Goal: Feedback & Contribution: Leave review/rating

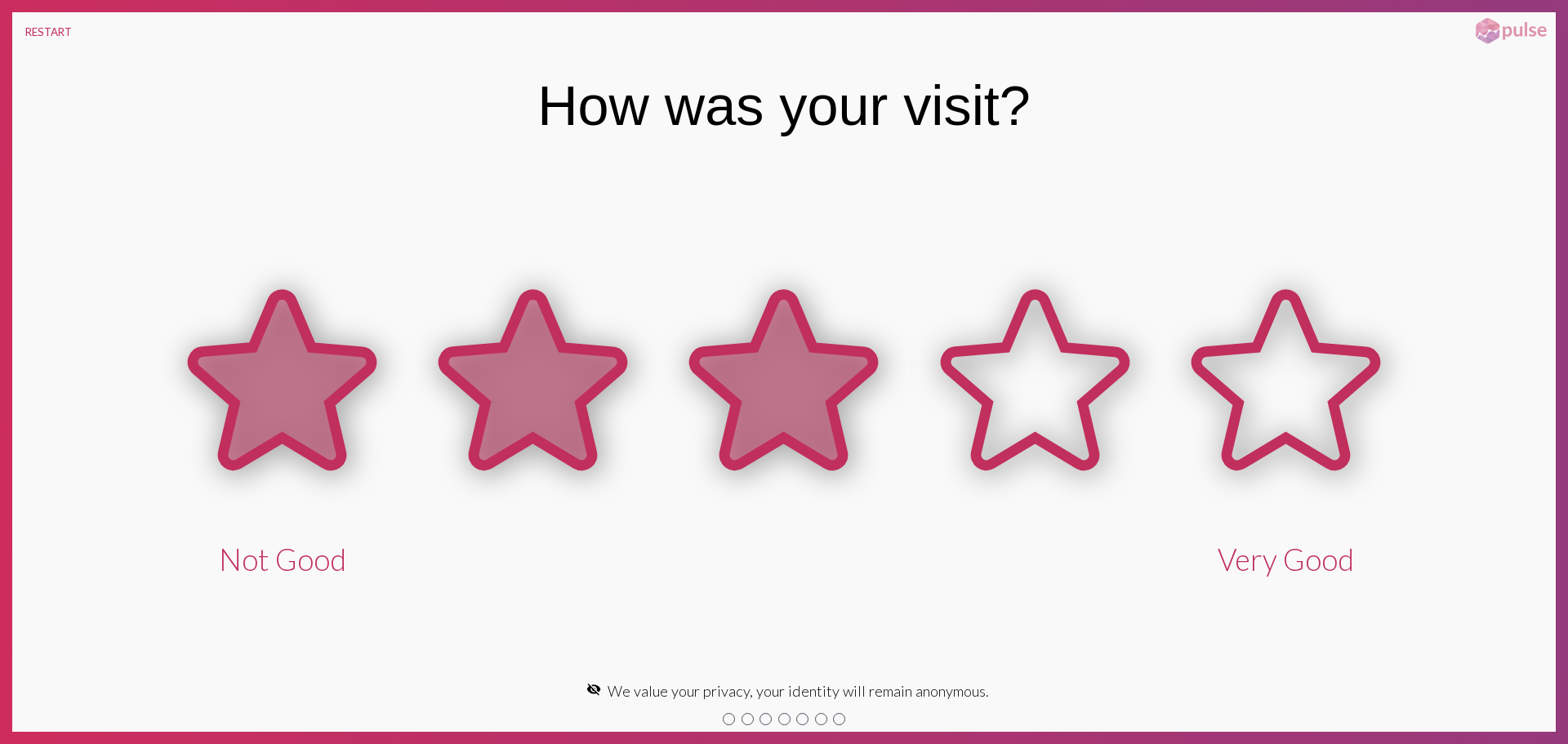
click at [776, 358] on icon at bounding box center [783, 380] width 179 height 171
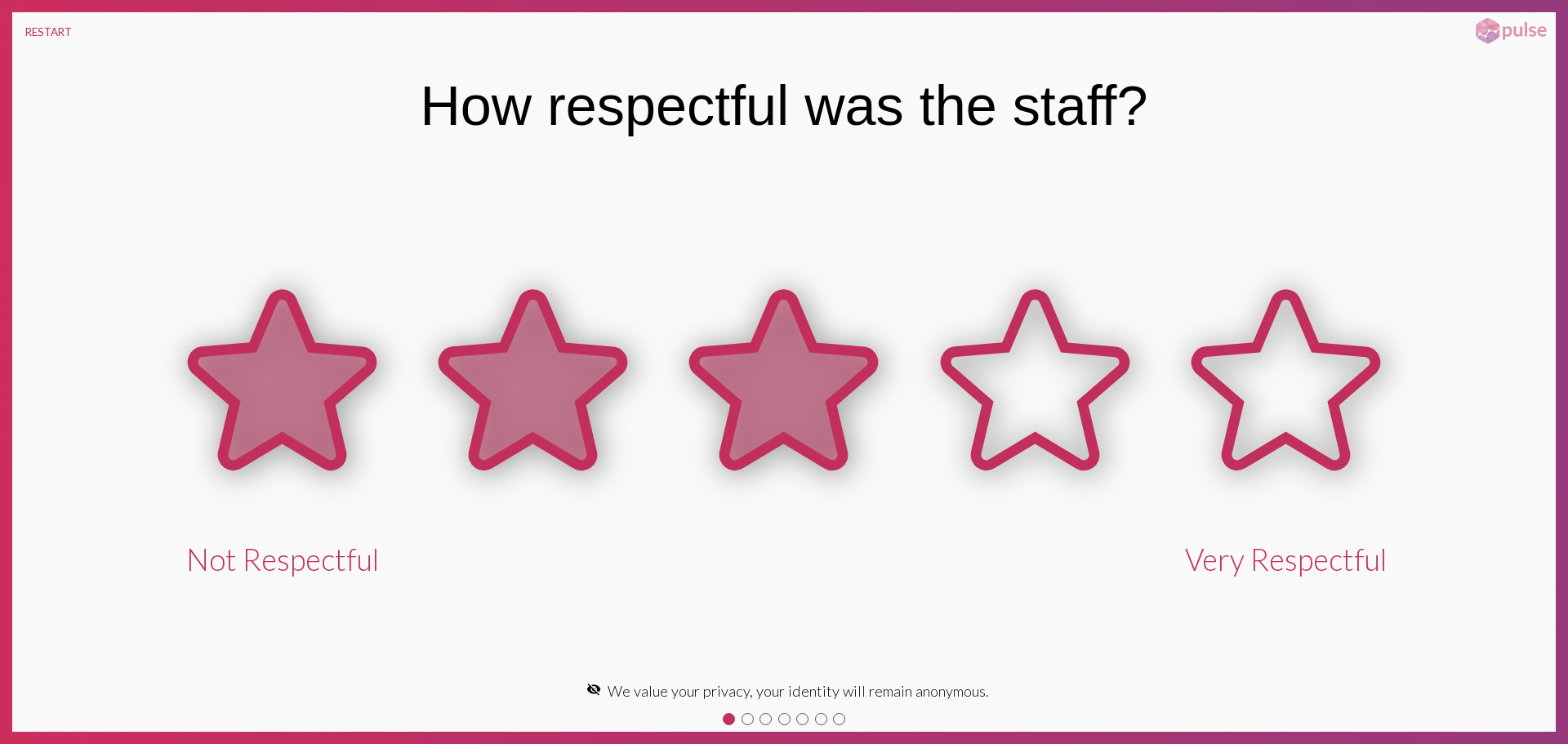
click at [770, 363] on icon at bounding box center [783, 380] width 179 height 171
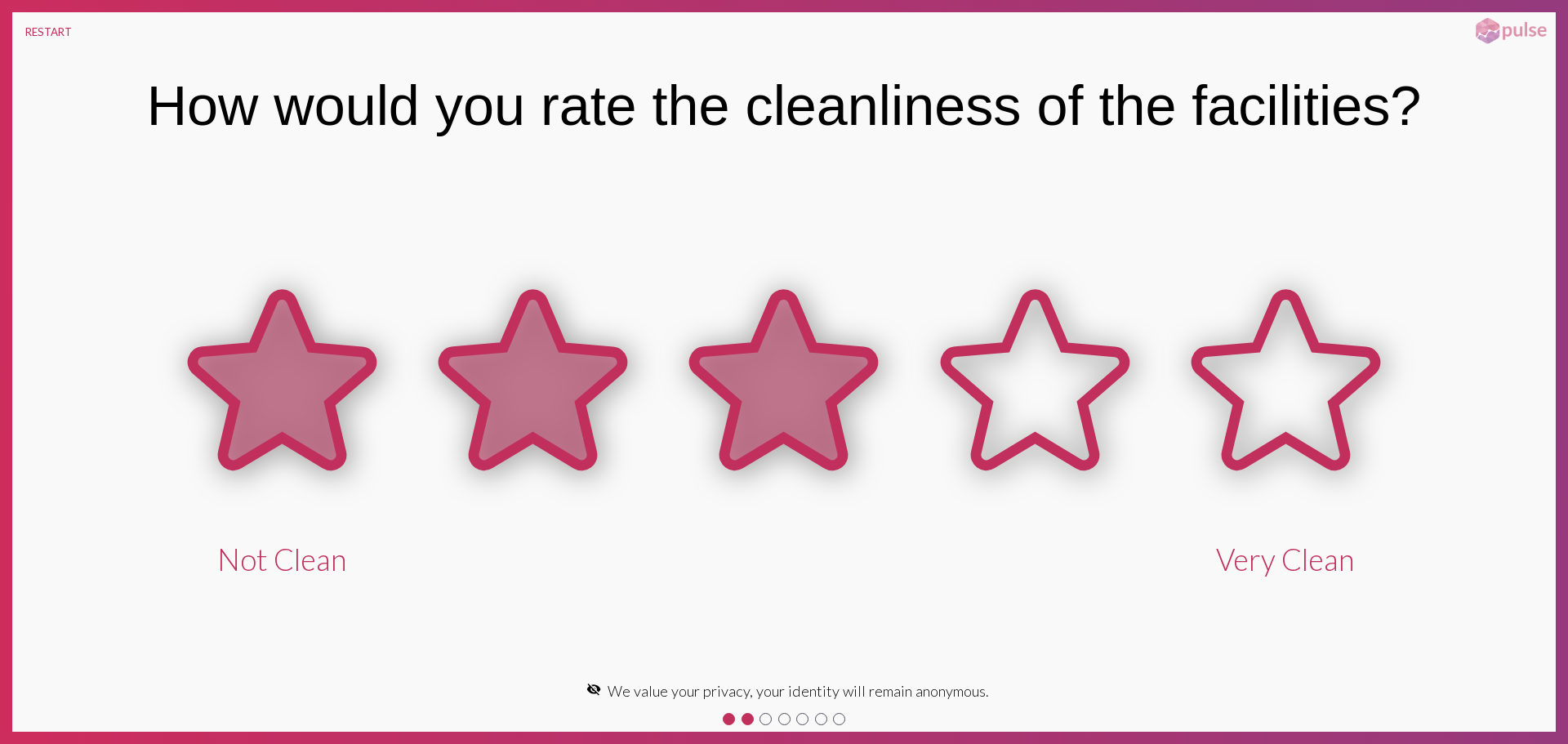
click at [762, 394] on icon at bounding box center [783, 380] width 179 height 171
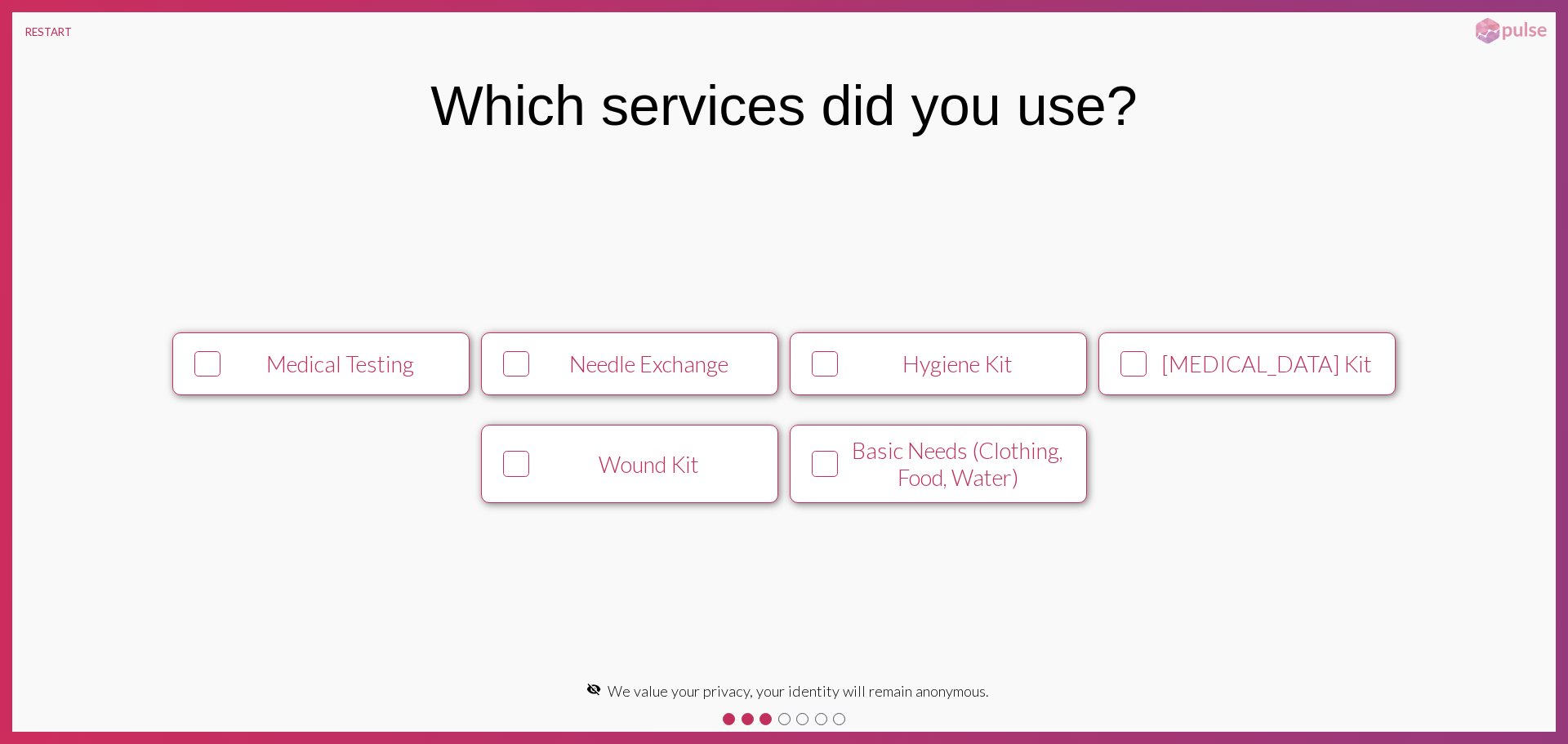
click at [558, 363] on div "Needle Exchange" at bounding box center [649, 364] width 227 height 27
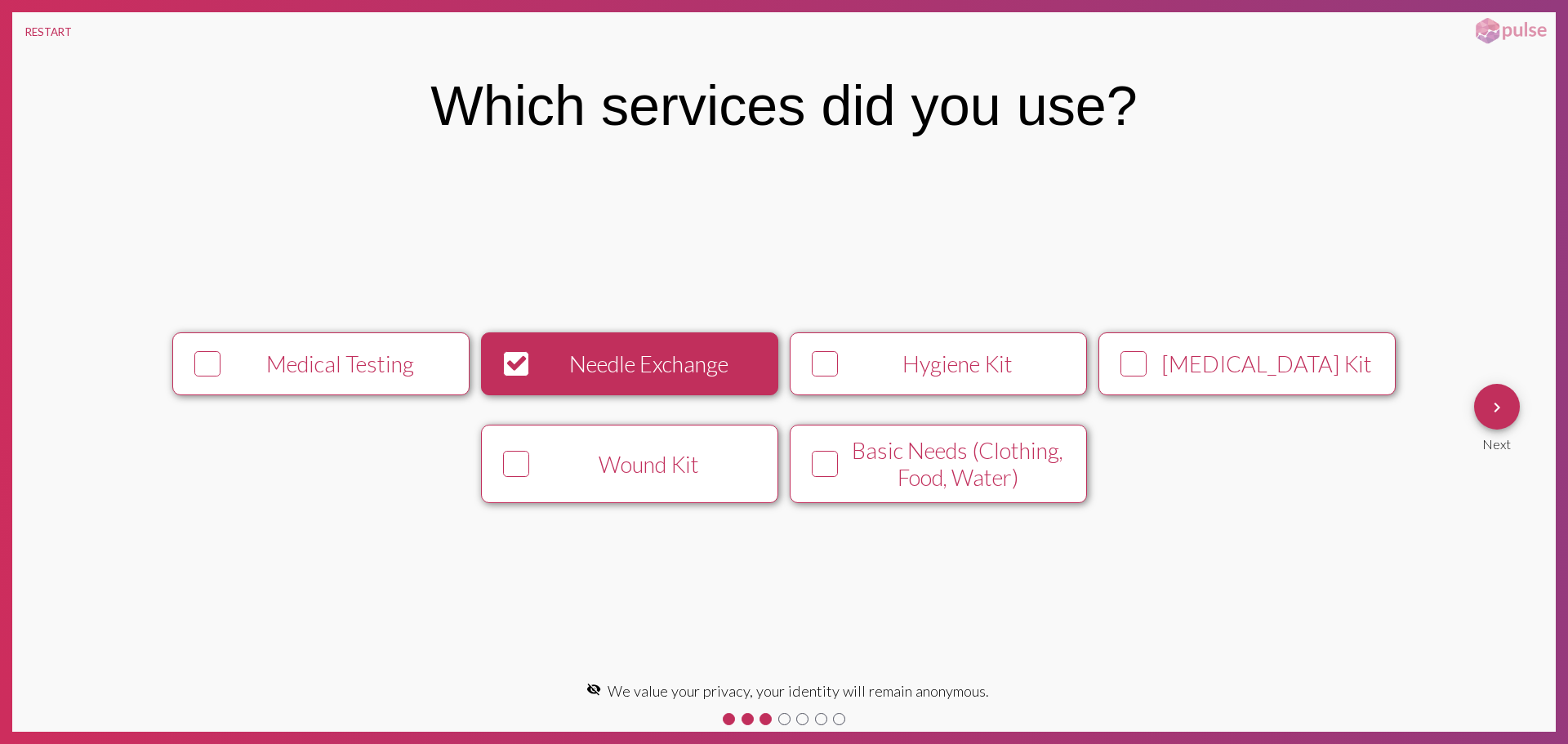
click at [1506, 401] on button "keyboard_arrow_right" at bounding box center [1496, 406] width 45 height 45
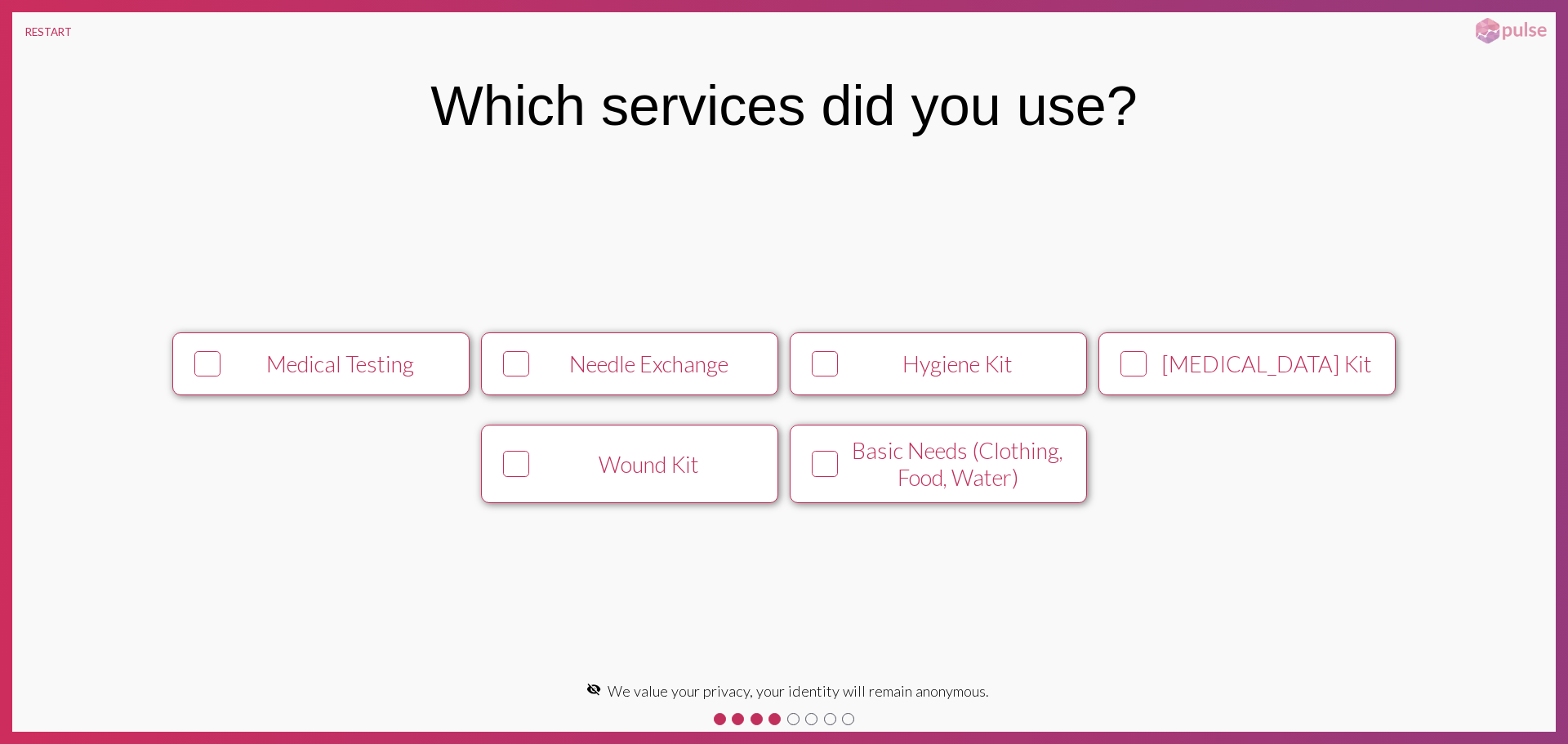
click at [514, 371] on icon at bounding box center [516, 364] width 22 height 24
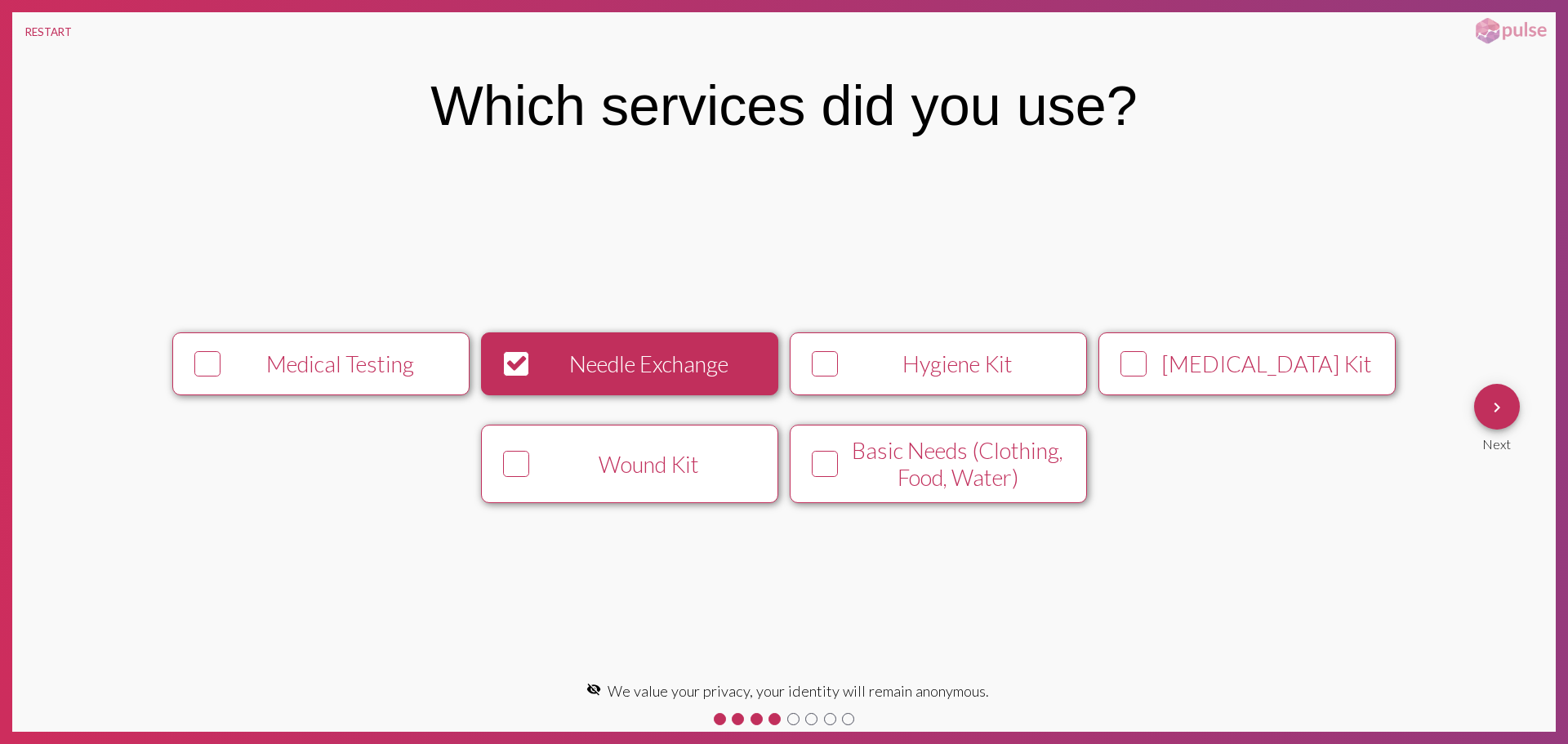
click at [754, 720] on div at bounding box center [756, 719] width 12 height 12
click at [1497, 409] on mat-icon "keyboard_arrow_right" at bounding box center [1497, 407] width 20 height 20
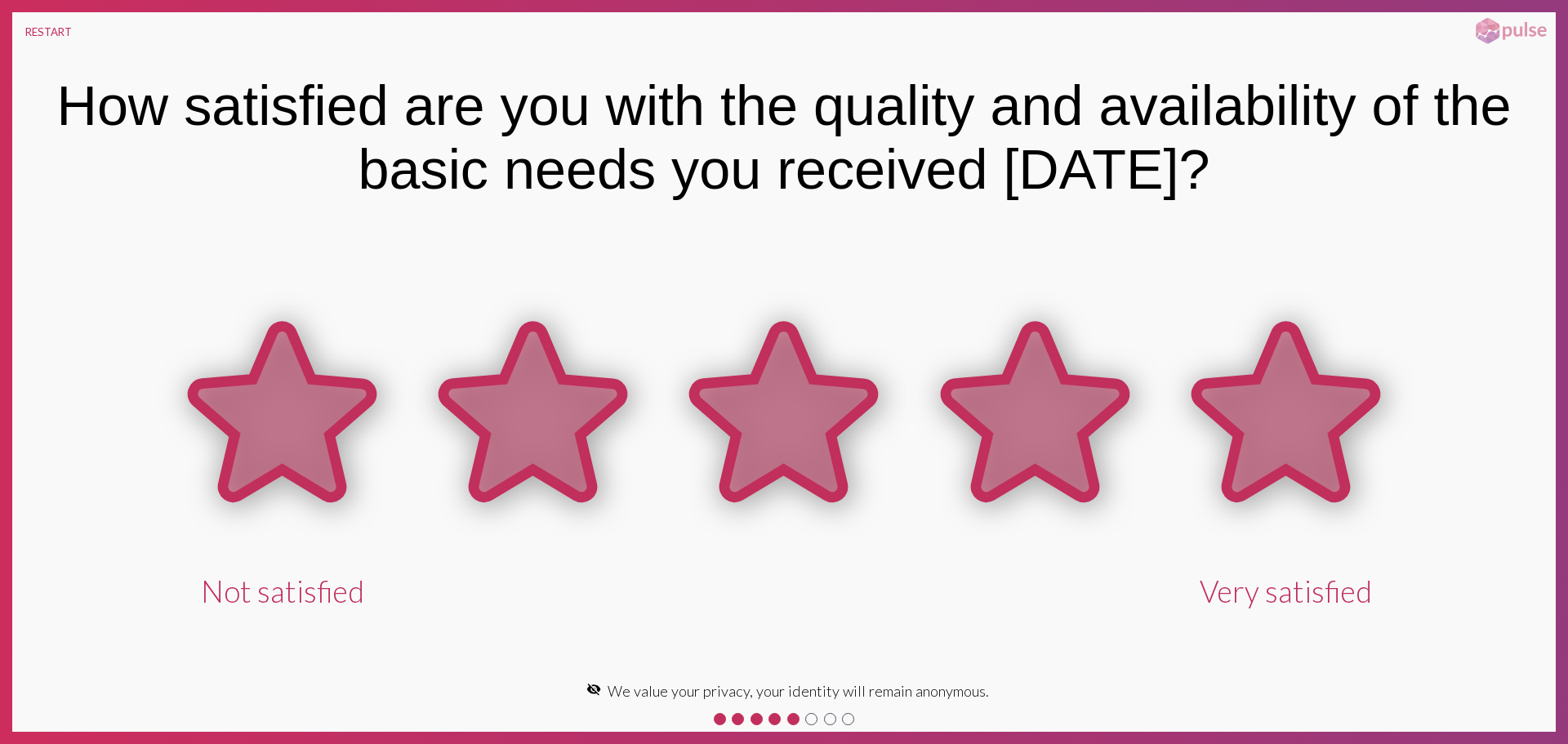
click at [1259, 426] on icon at bounding box center [1285, 412] width 179 height 171
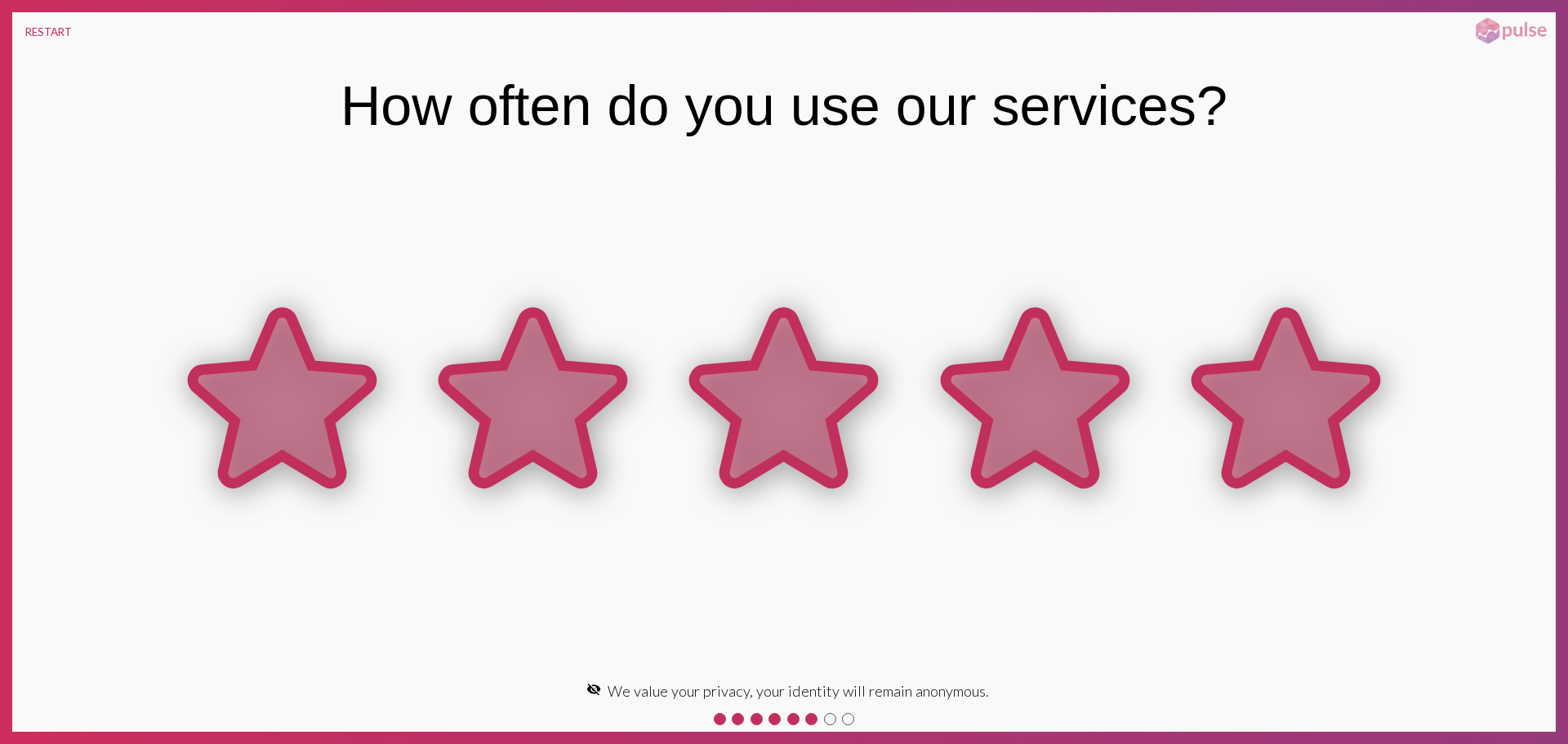
click at [1308, 400] on icon at bounding box center [1285, 398] width 179 height 171
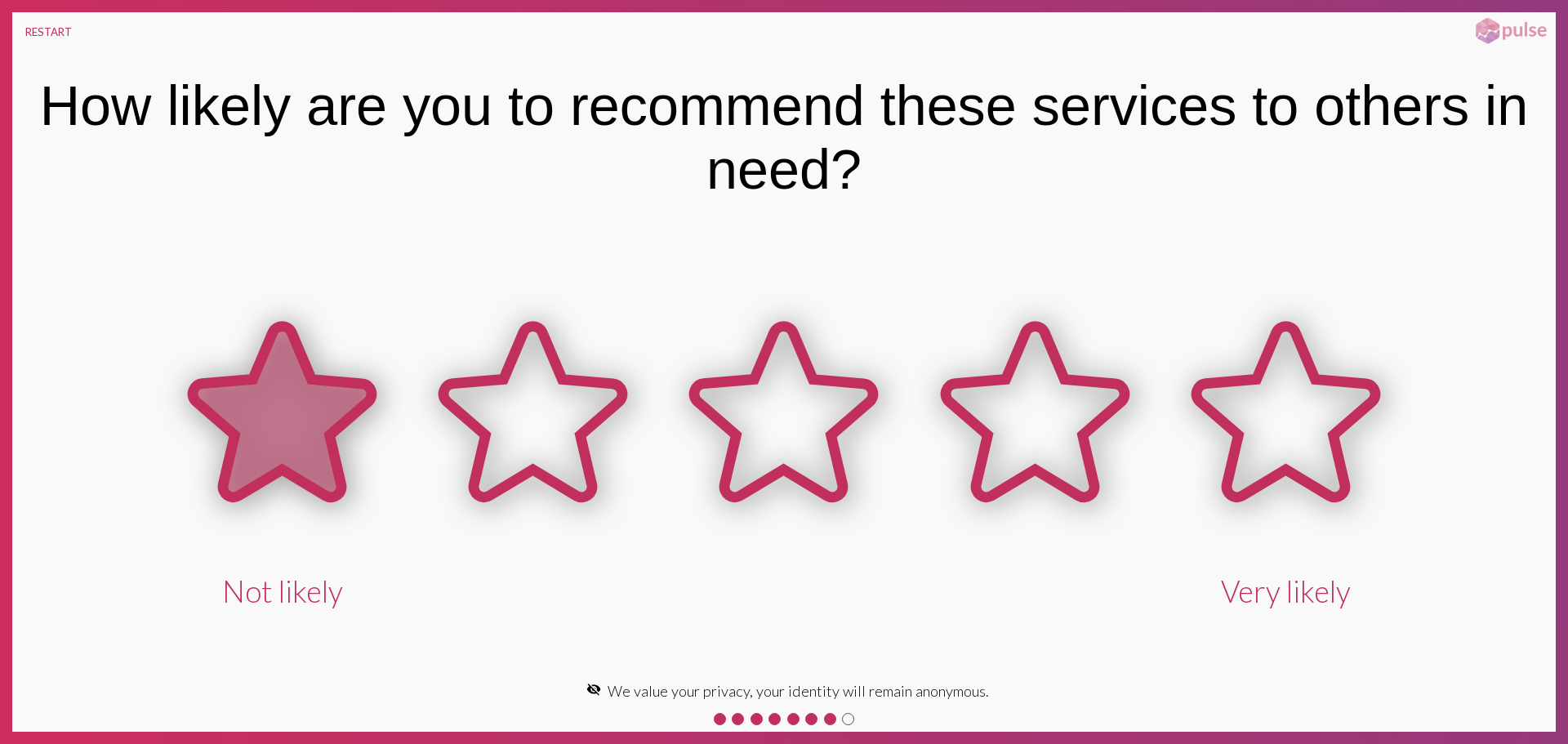
click at [329, 387] on icon at bounding box center [281, 412] width 179 height 171
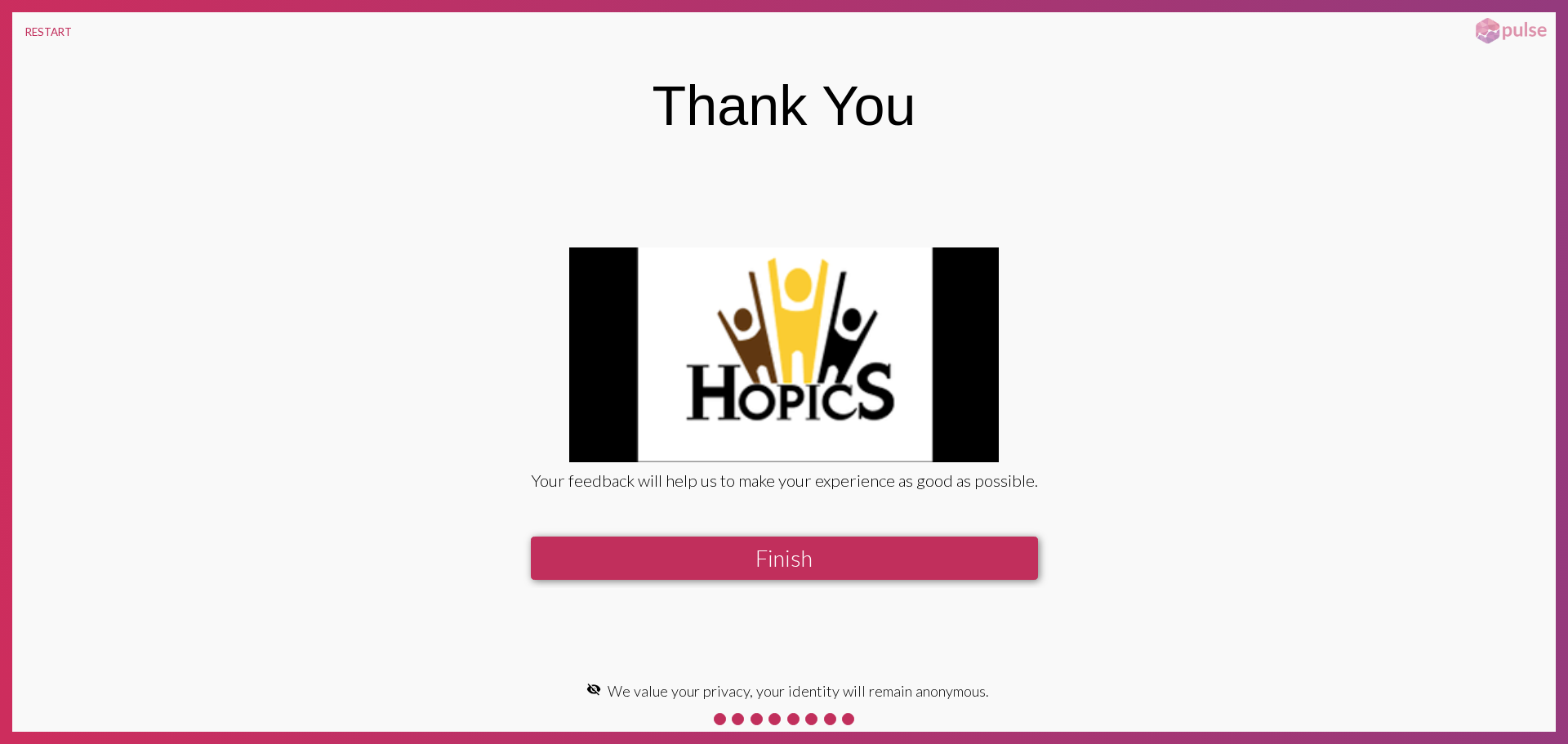
click at [770, 563] on button "Finish" at bounding box center [784, 558] width 507 height 44
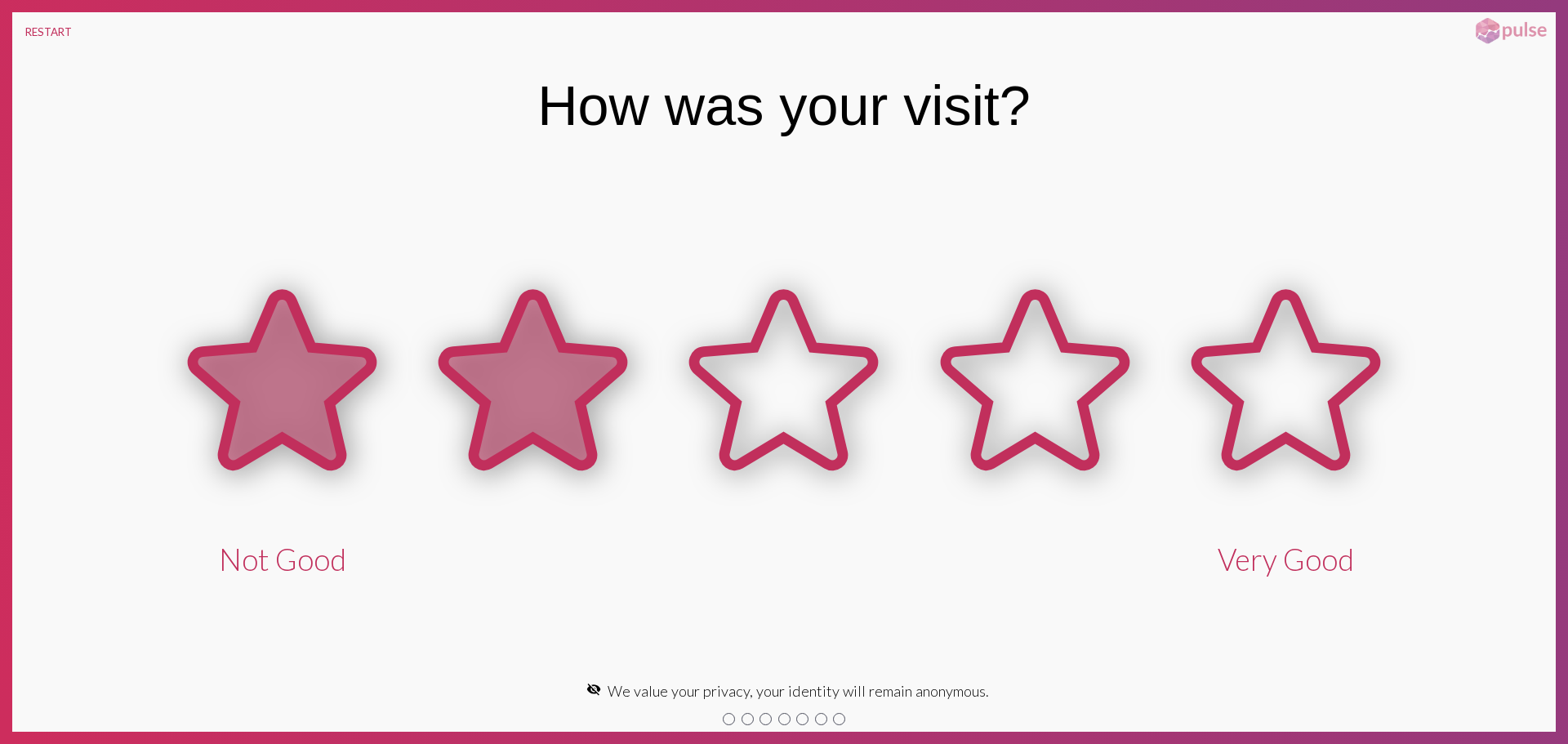
click at [560, 358] on icon at bounding box center [533, 380] width 179 height 171
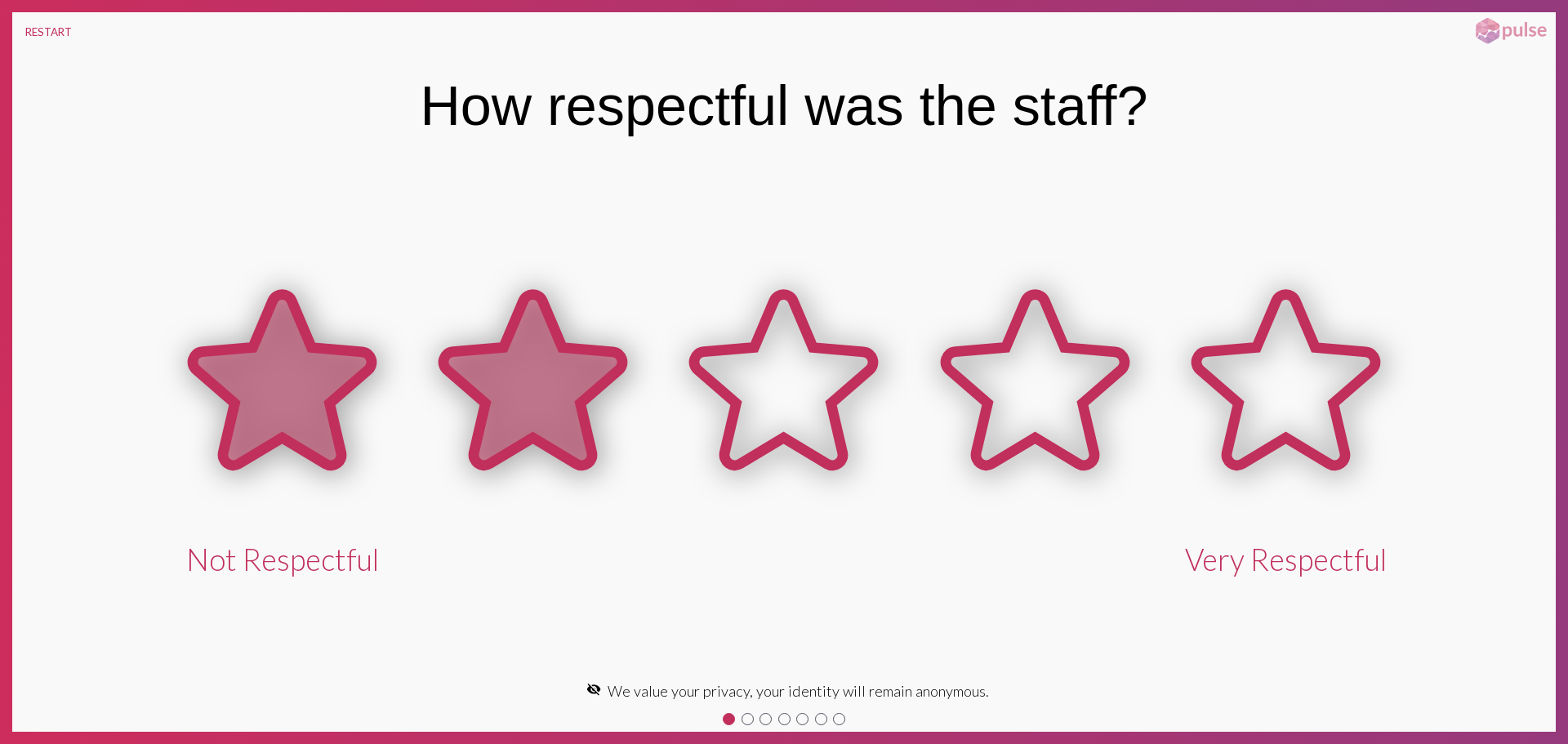
click at [558, 356] on icon at bounding box center [533, 380] width 179 height 171
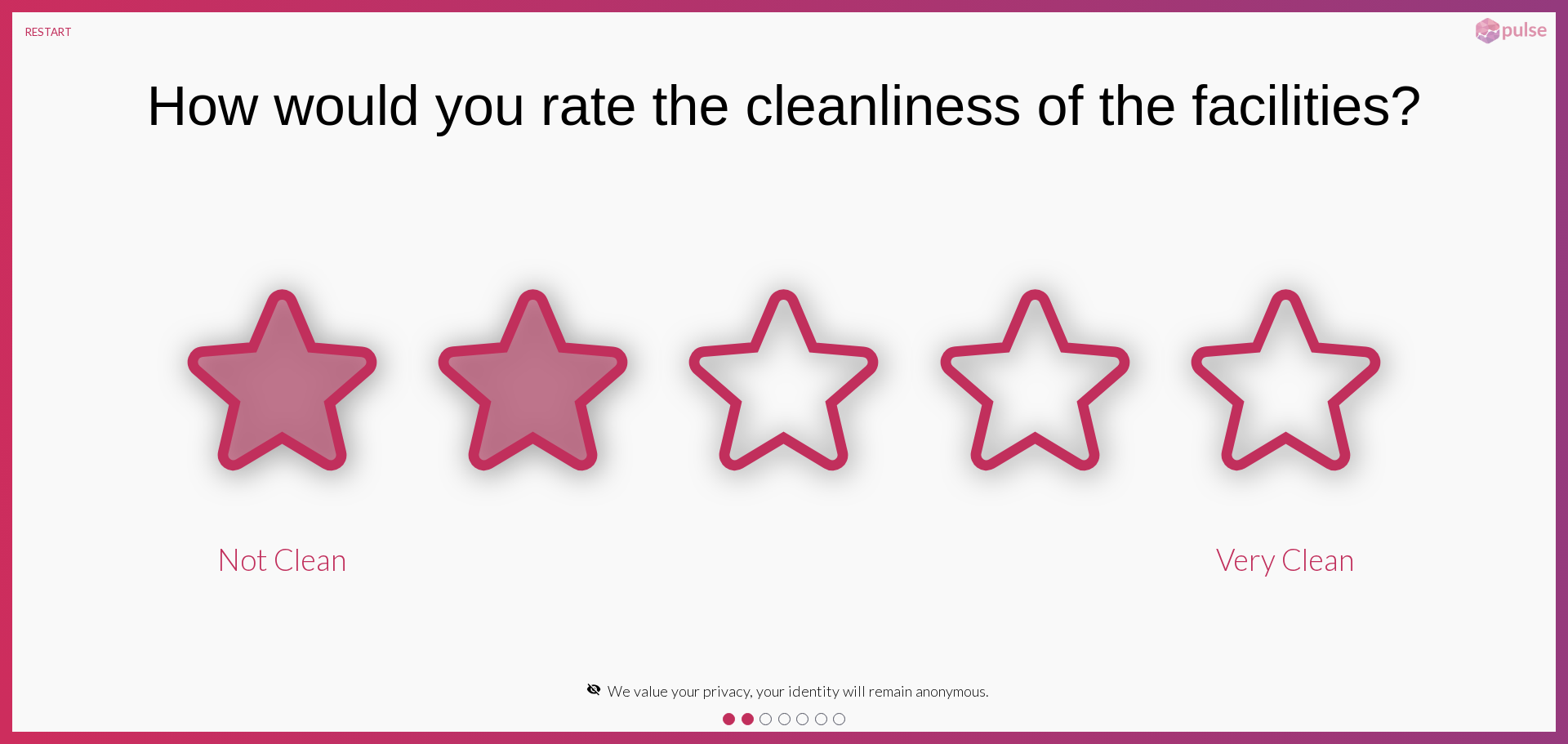
click at [554, 355] on icon at bounding box center [533, 380] width 179 height 171
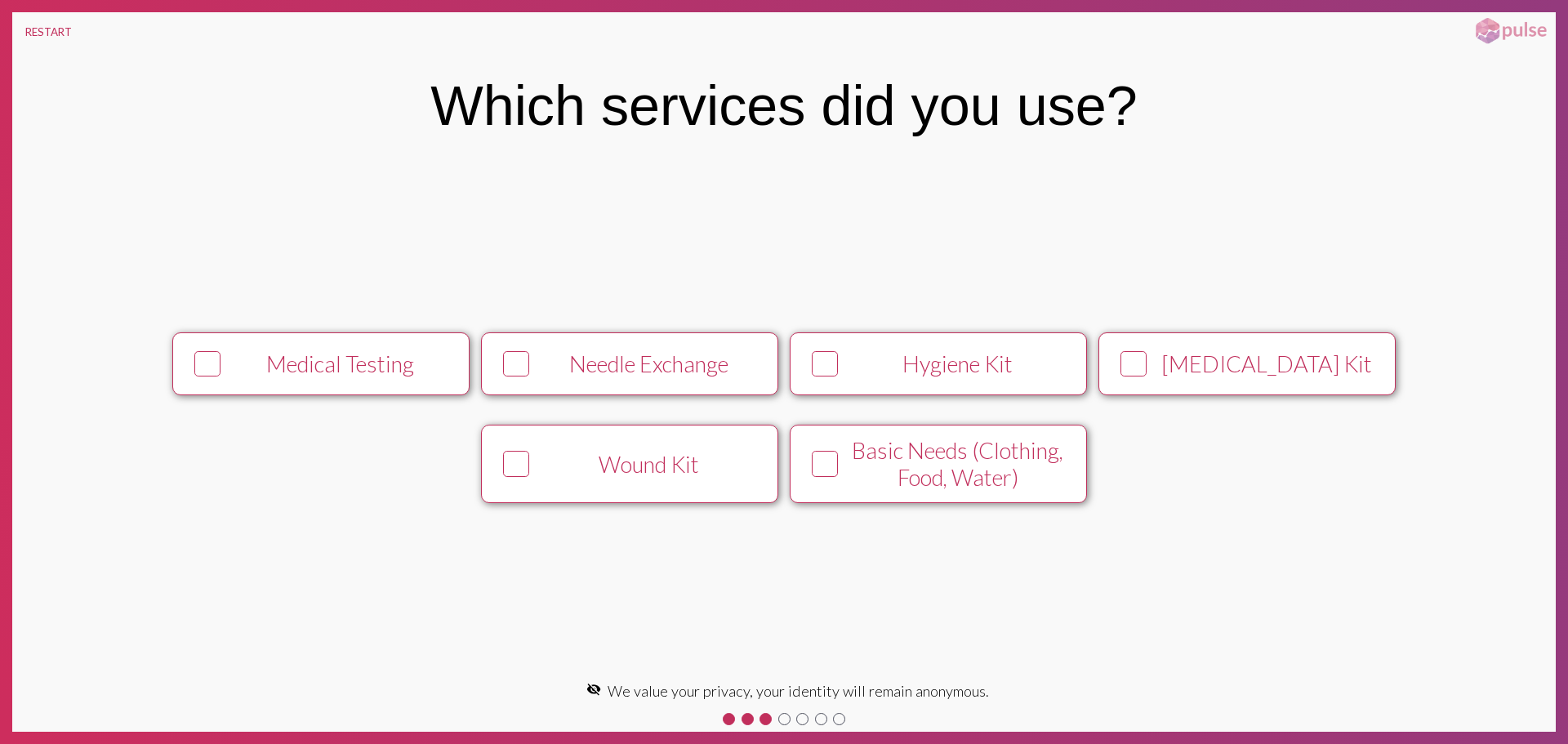
click at [554, 355] on div "Needle Exchange" at bounding box center [649, 364] width 227 height 27
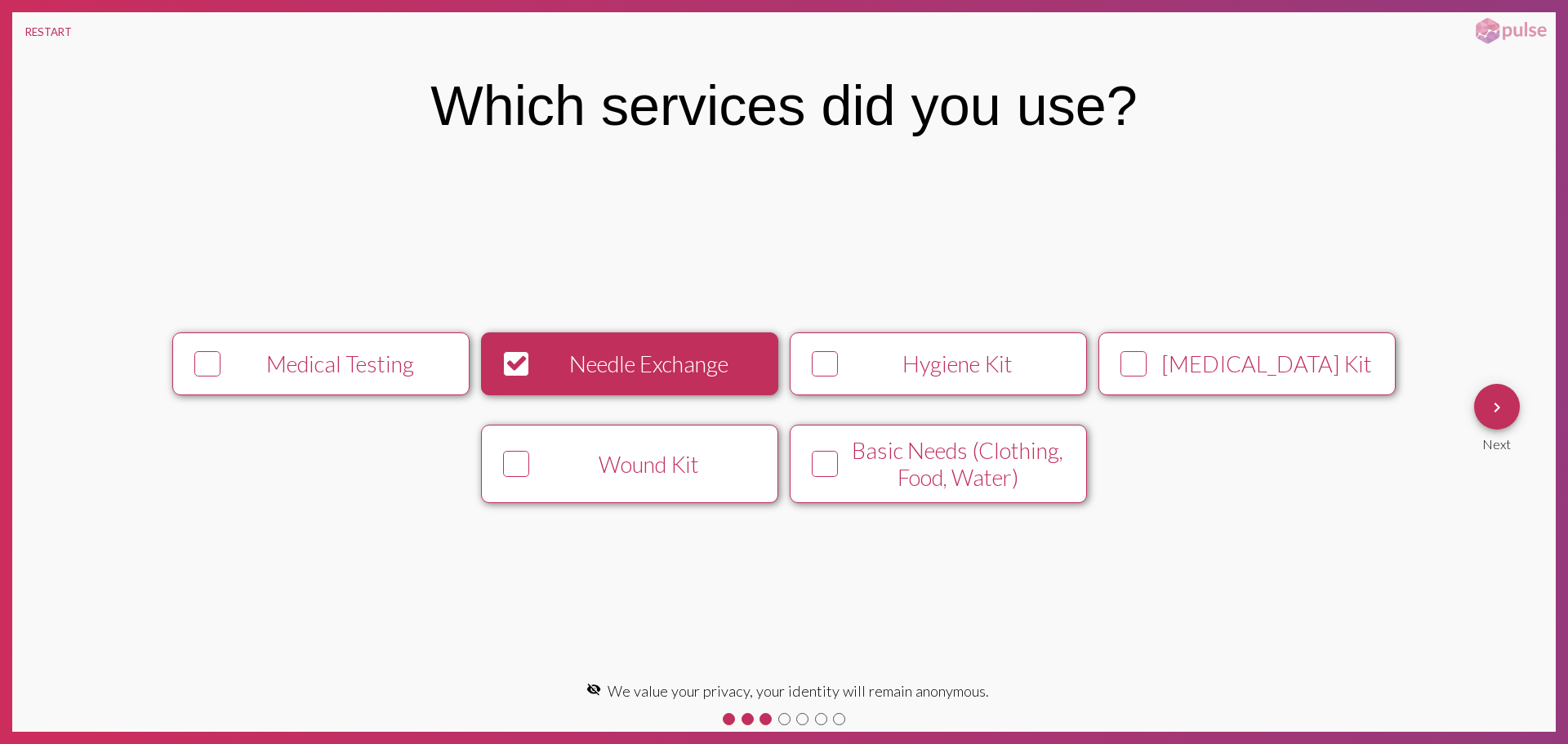
click at [1497, 405] on mat-icon "keyboard_arrow_right" at bounding box center [1497, 407] width 20 height 20
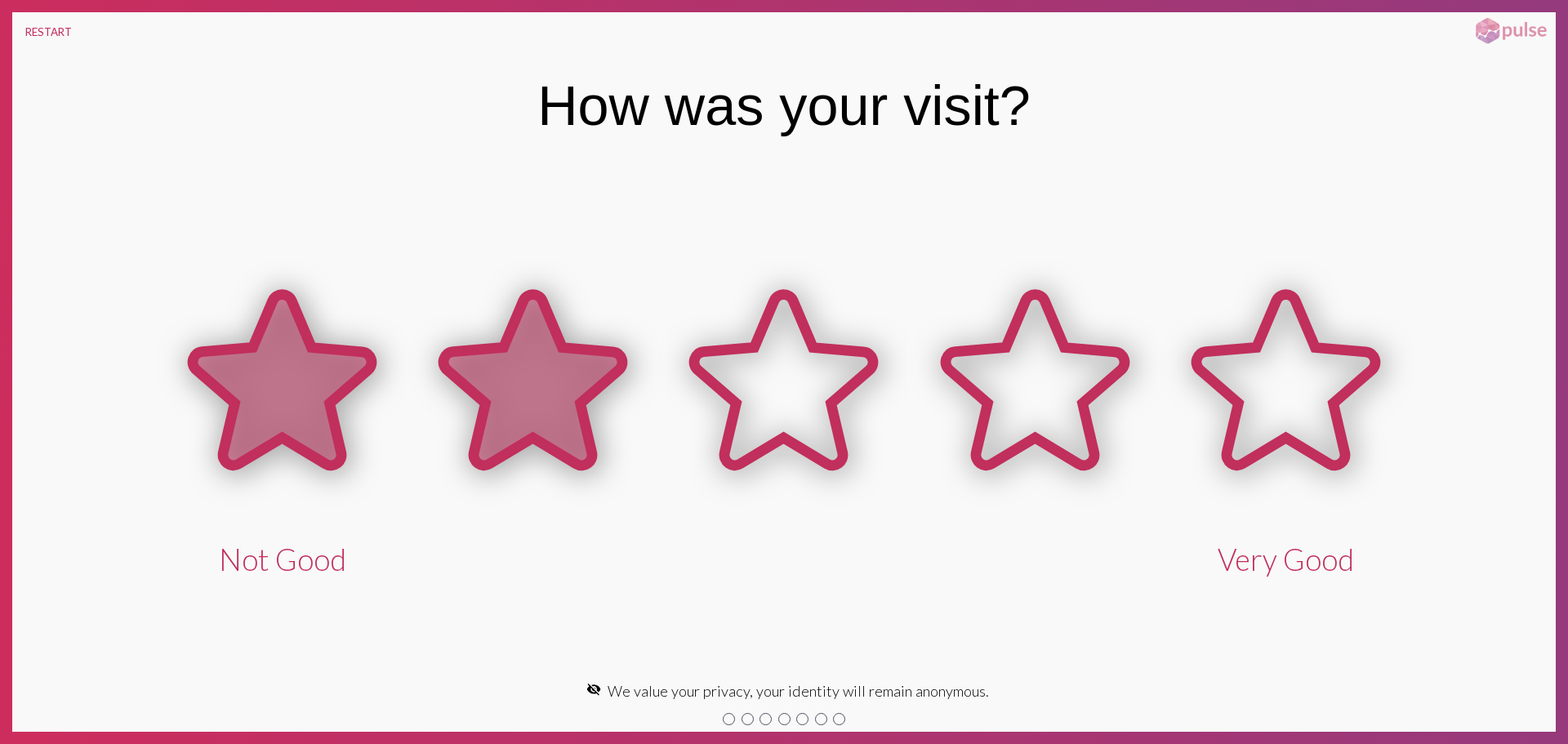
click at [502, 419] on icon at bounding box center [533, 380] width 179 height 171
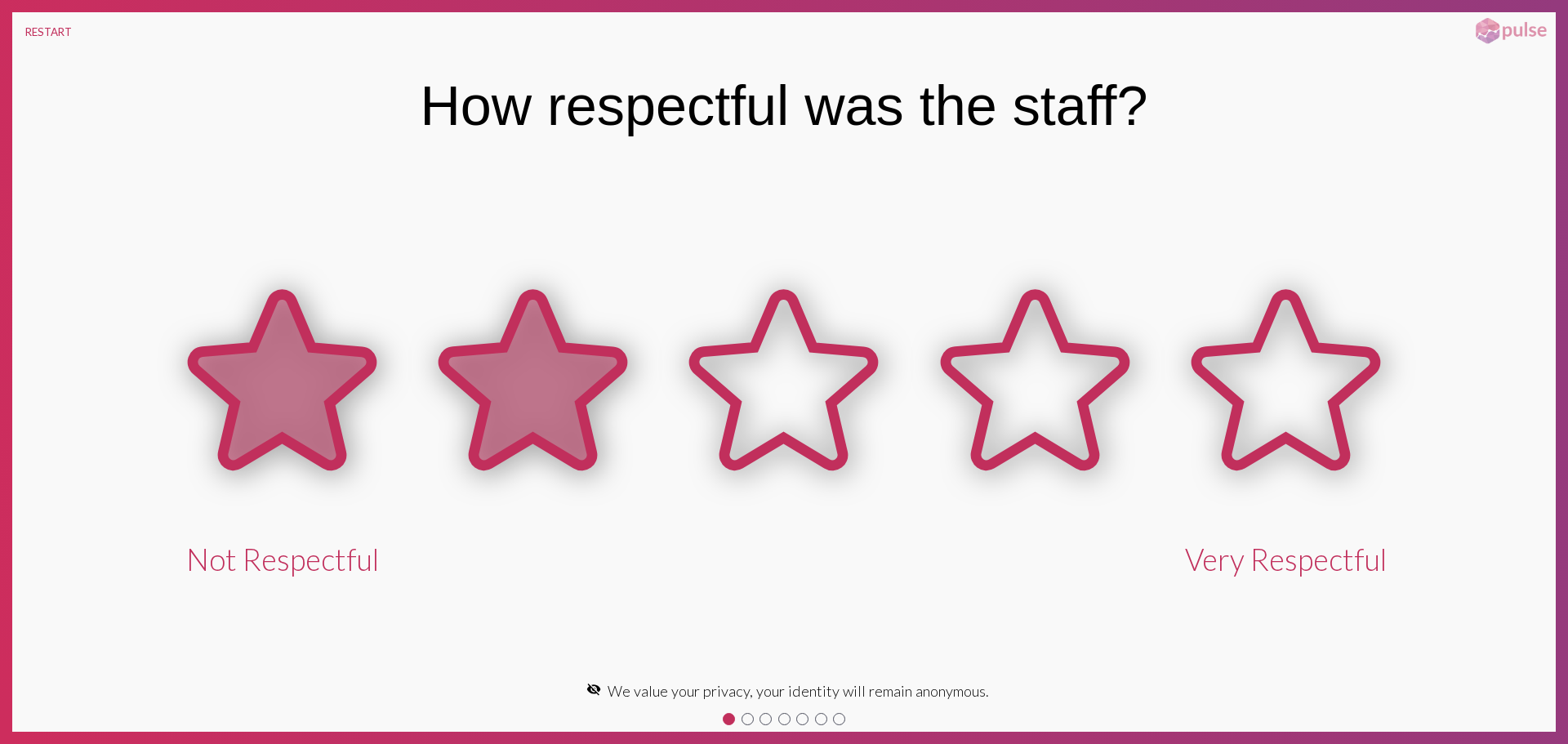
click at [505, 415] on icon at bounding box center [533, 380] width 179 height 171
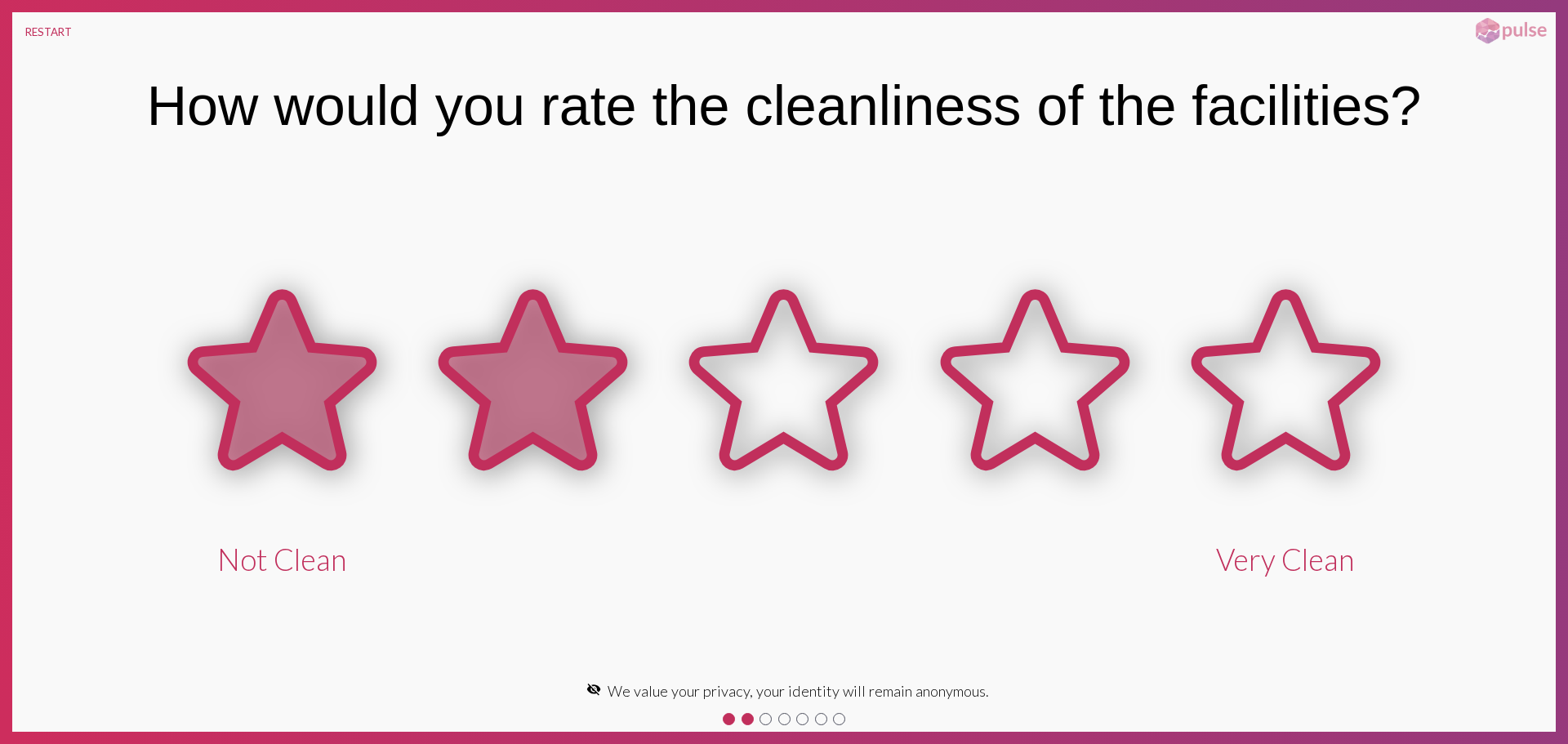
click at [505, 415] on icon at bounding box center [533, 380] width 179 height 171
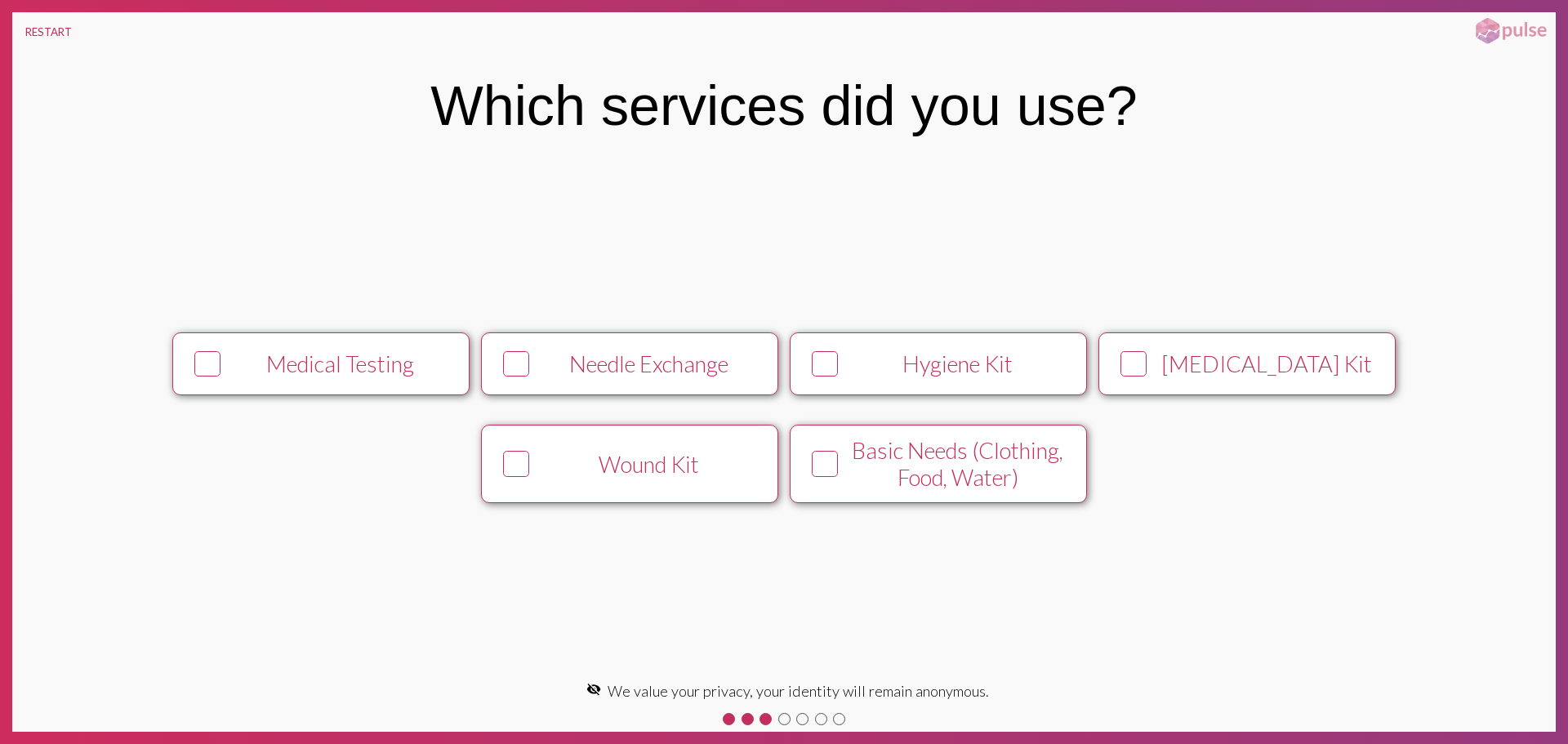
click at [621, 465] on div "Wound Kit" at bounding box center [649, 465] width 227 height 27
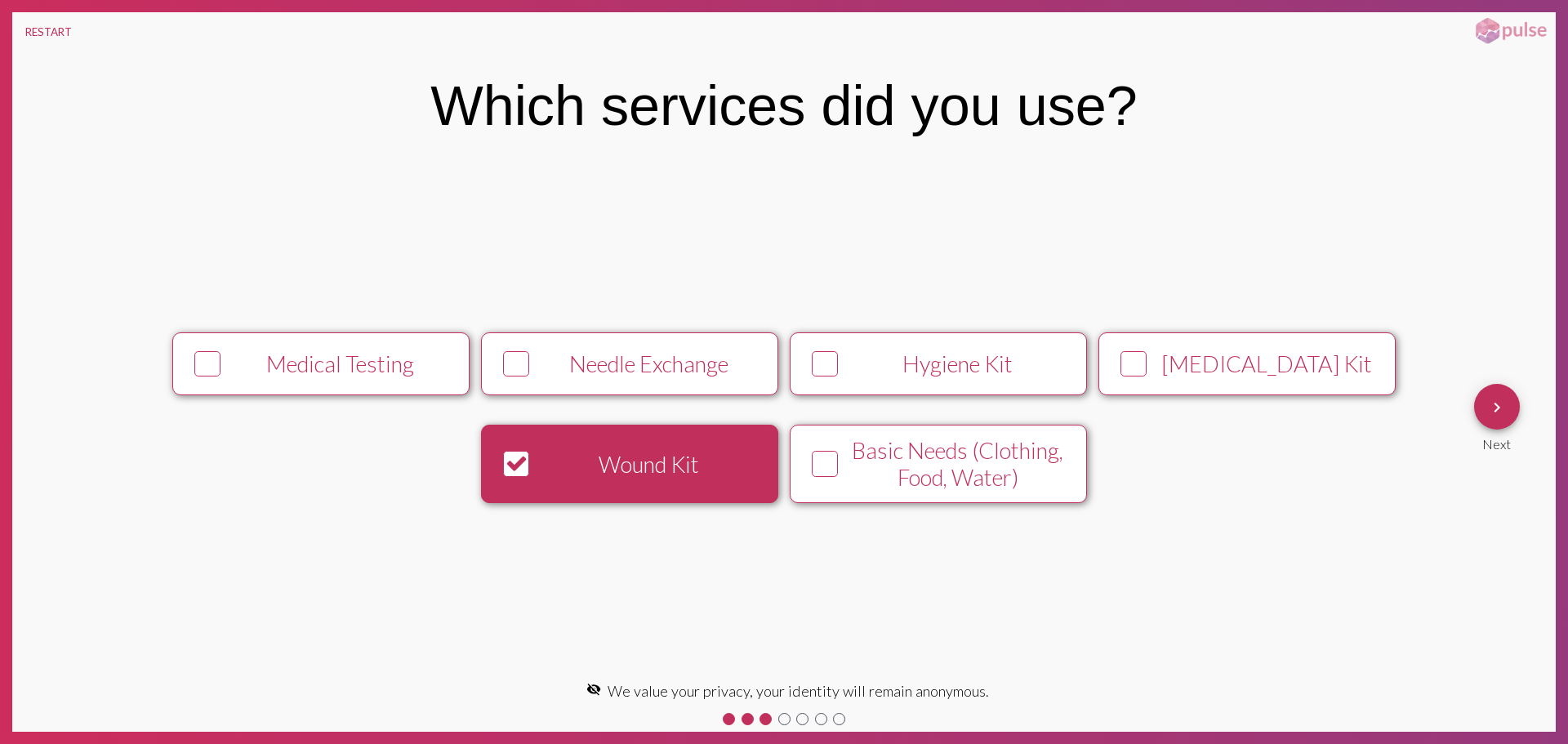
click at [1513, 405] on button "keyboard_arrow_right" at bounding box center [1496, 406] width 45 height 45
